Goal: Find contact information: Find contact information

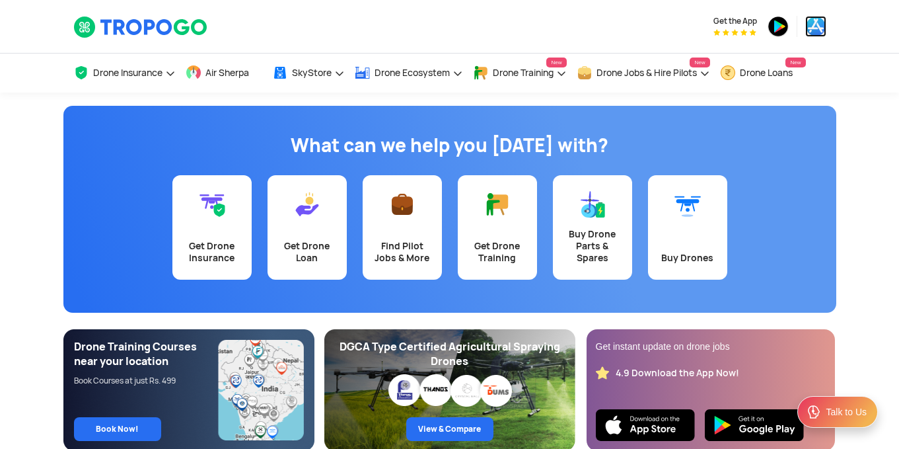
click at [818, 19] on img at bounding box center [815, 26] width 21 height 21
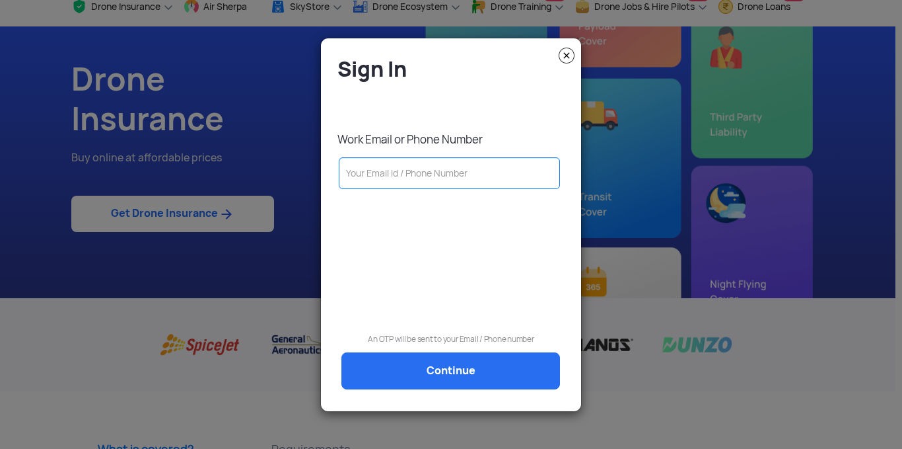
click at [401, 172] on input "text" at bounding box center [449, 173] width 221 height 32
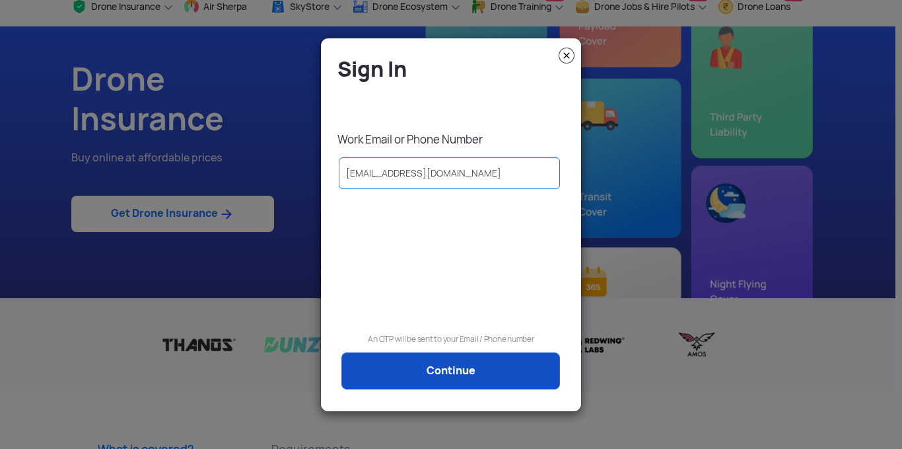
type input "[EMAIL_ADDRESS][DOMAIN_NAME]"
click at [464, 378] on link "Continue" at bounding box center [451, 370] width 219 height 37
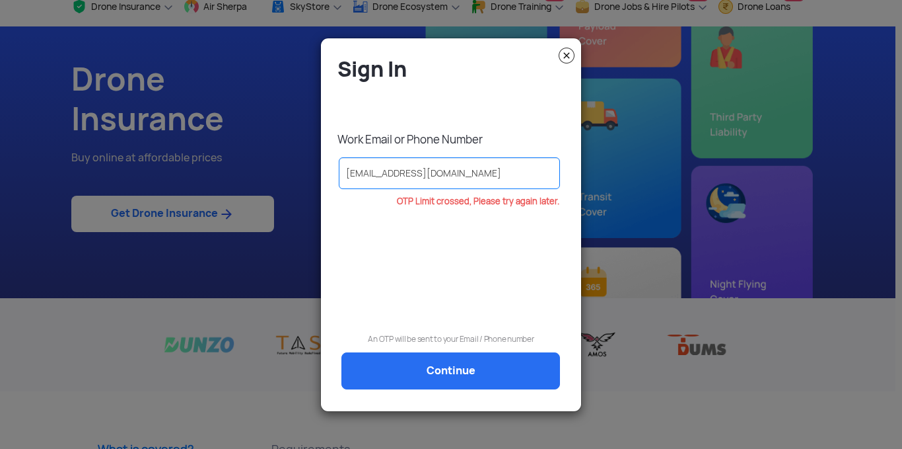
click at [569, 55] on img at bounding box center [567, 56] width 16 height 16
